Goal: Find specific page/section: Find specific page/section

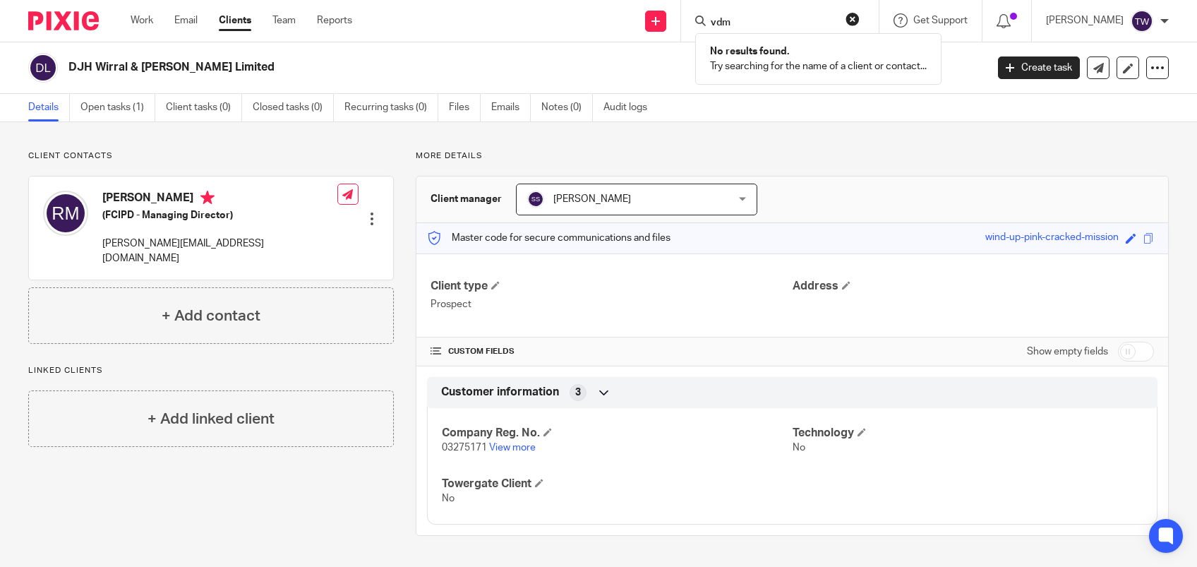
drag, startPoint x: 776, startPoint y: 17, endPoint x: 596, endPoint y: -6, distance: 181.5
click at [596, 0] on html "Work Email Clients Team Reports Work Email Clients Team Reports Settings Send n…" at bounding box center [598, 283] width 1197 height 567
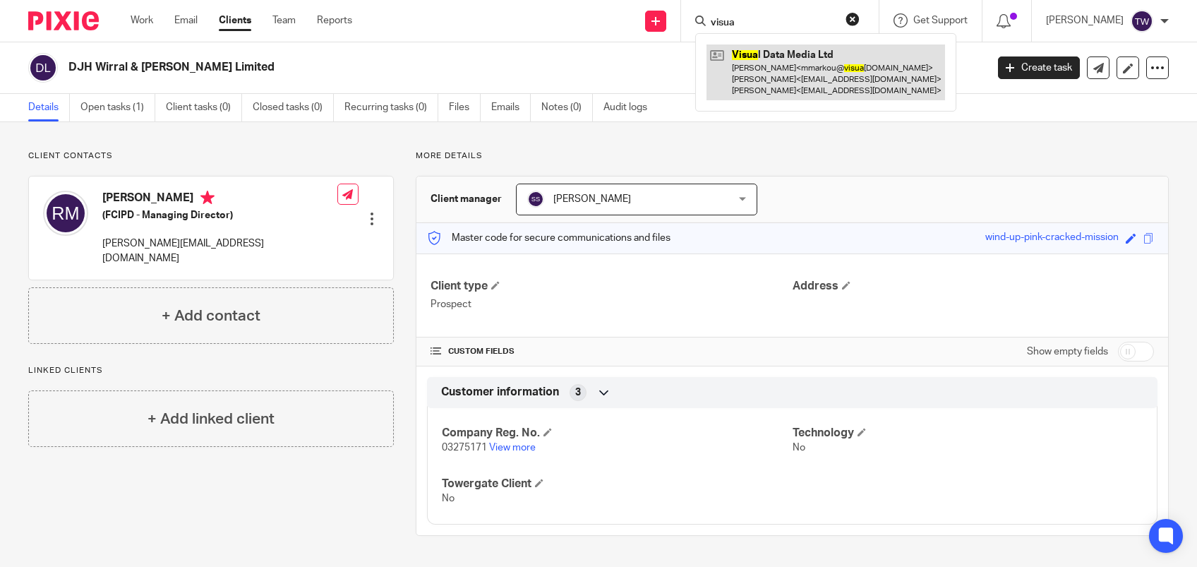
type input "visua"
click at [790, 69] on link at bounding box center [825, 72] width 239 height 56
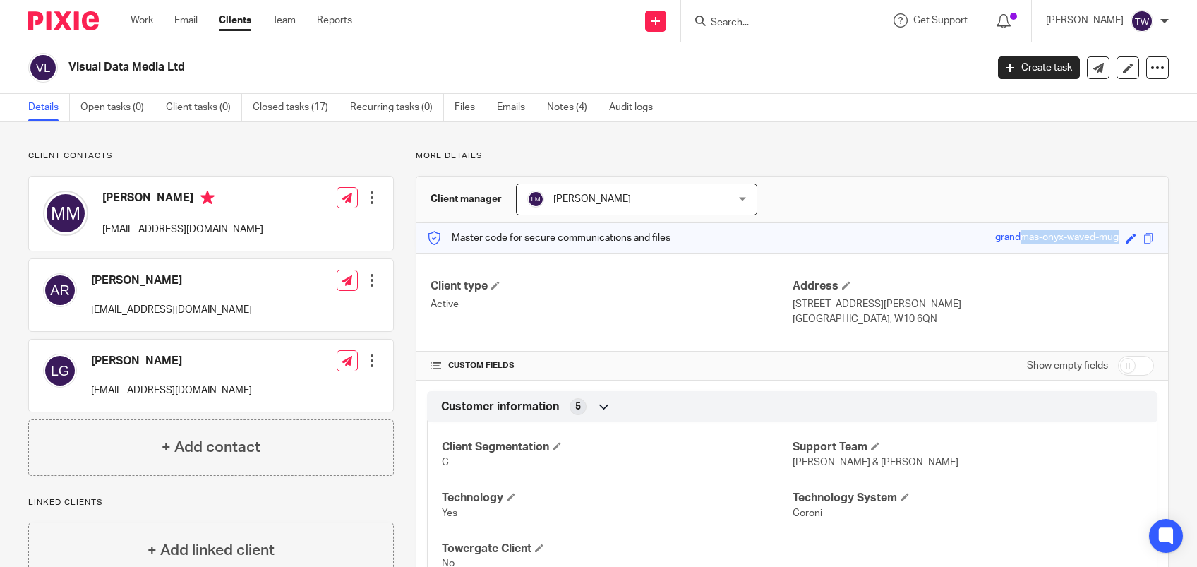
click at [1104, 239] on div "Save grandmas-onyx-waved-mug" at bounding box center [1067, 238] width 145 height 16
drag, startPoint x: 1104, startPoint y: 239, endPoint x: 1066, endPoint y: 240, distance: 38.8
click at [712, 498] on h4 "Technology" at bounding box center [617, 497] width 350 height 15
drag, startPoint x: 1073, startPoint y: 501, endPoint x: 1062, endPoint y: 493, distance: 13.7
click at [1073, 499] on h4 "Technology System" at bounding box center [968, 497] width 350 height 15
